Goal: Navigation & Orientation: Find specific page/section

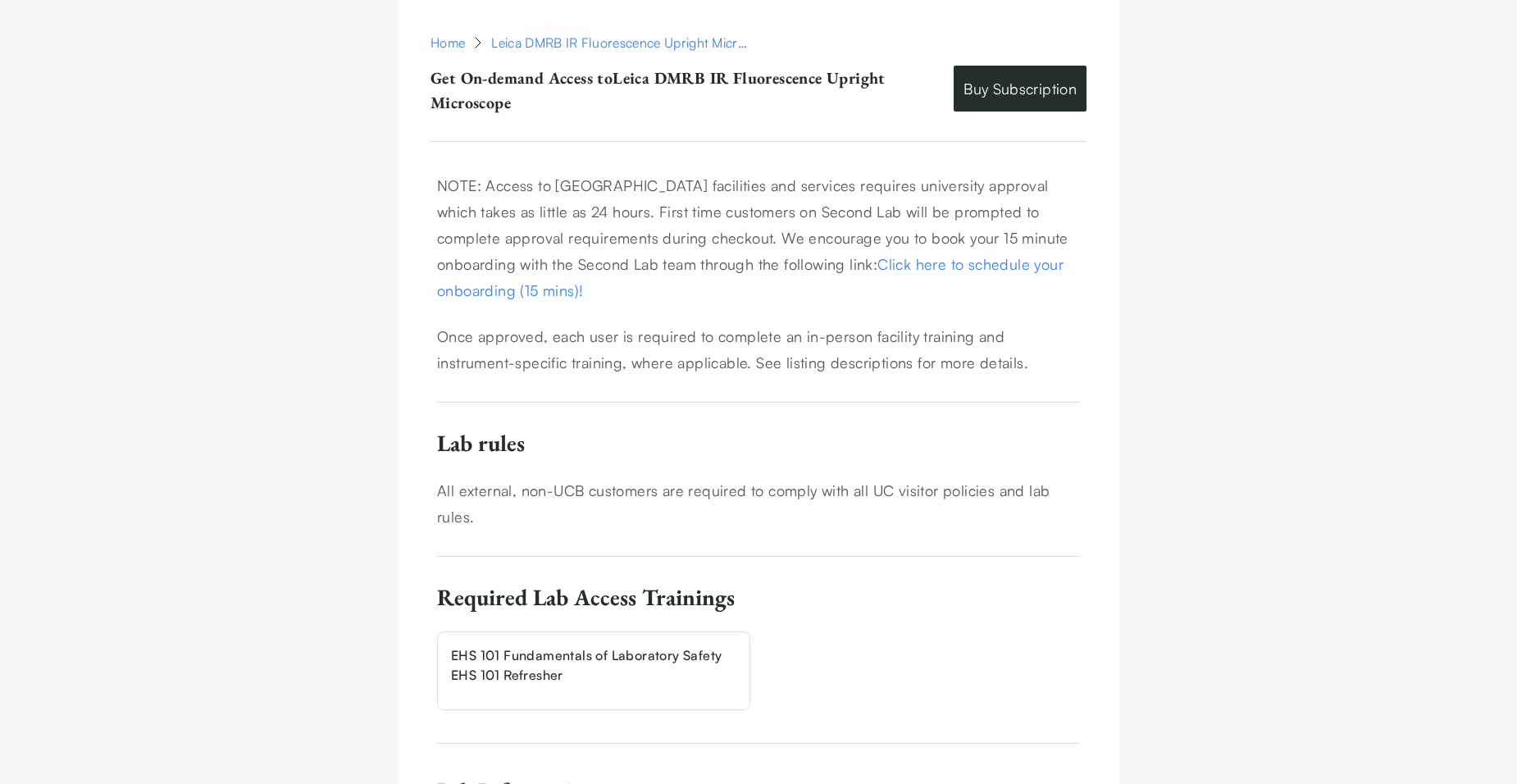
scroll to position [722, 0]
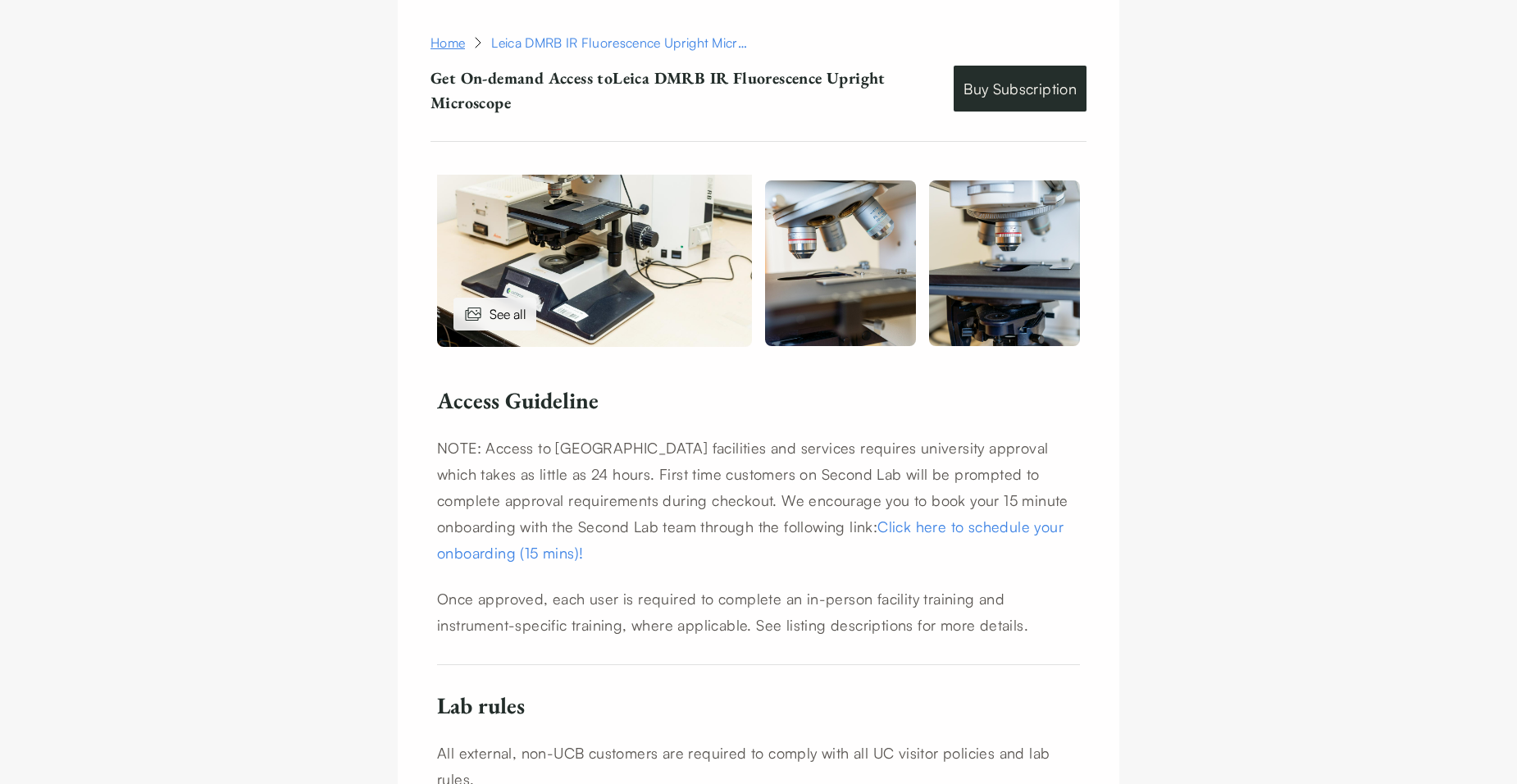
click at [456, 49] on link "Home" at bounding box center [448, 43] width 35 height 20
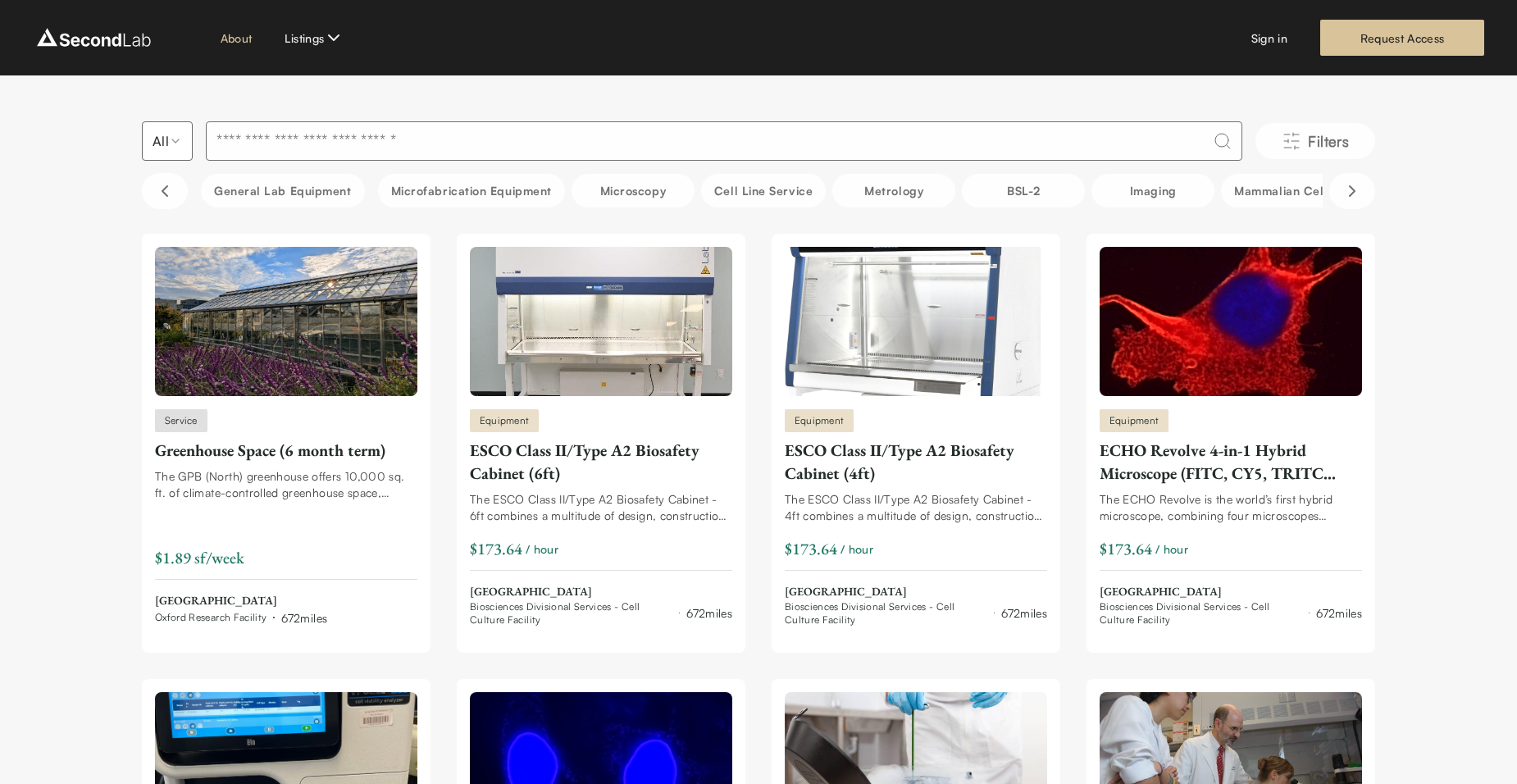
click at [249, 35] on link "About" at bounding box center [236, 38] width 32 height 17
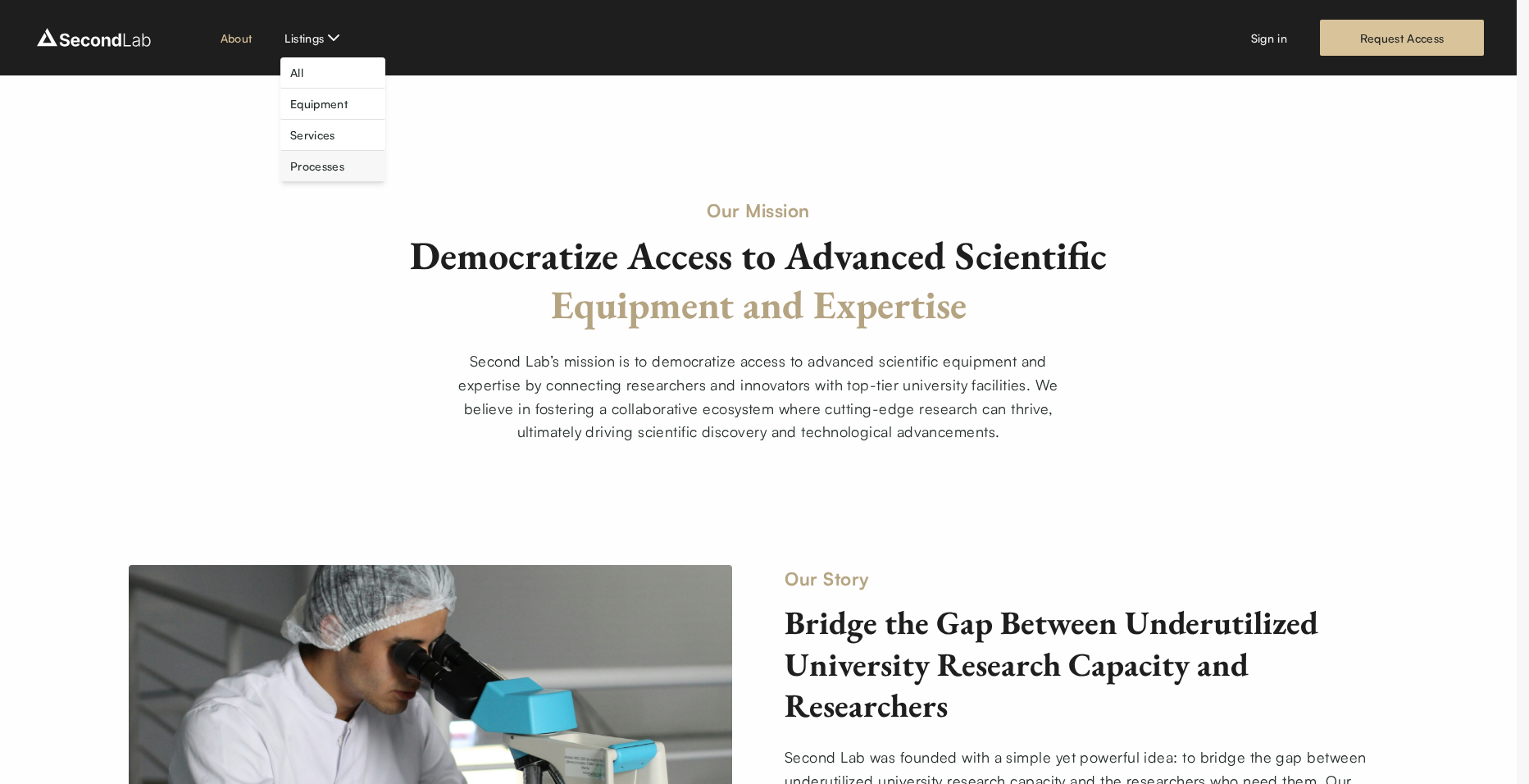
click at [315, 168] on link "Processes" at bounding box center [317, 166] width 55 height 17
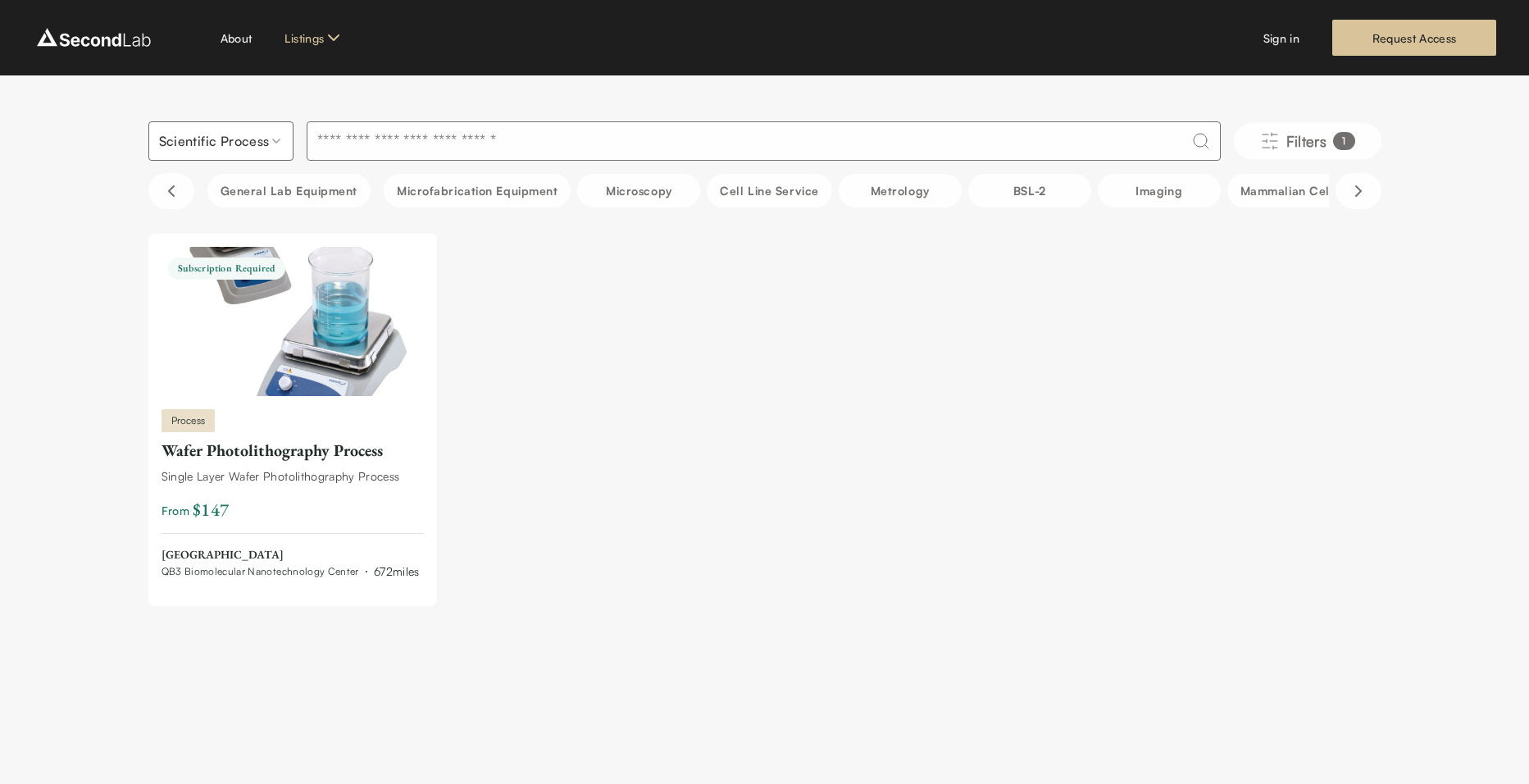
click at [328, 46] on html "SKIP TO CONTENT About Listings Sign in Request Access Scientific Process Filter…" at bounding box center [764, 344] width 1529 height 690
click at [238, 42] on html "SKIP TO CONTENT About Listings Sign in Request Access Scientific Process Filter…" at bounding box center [764, 344] width 1529 height 690
click at [88, 37] on img at bounding box center [93, 38] width 122 height 26
